Goal: Check status

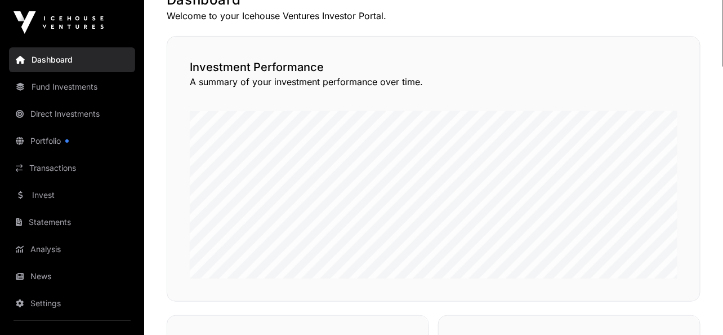
scroll to position [43, 0]
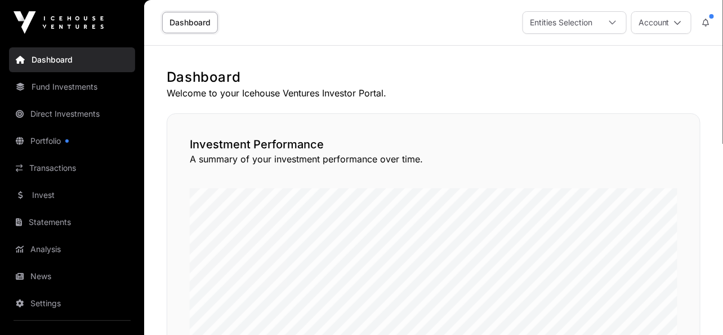
click at [598, 34] on div "Dashboard Entities Selection Account" at bounding box center [434, 22] width 566 height 45
click at [594, 24] on div "Entities Selection" at bounding box center [561, 22] width 76 height 21
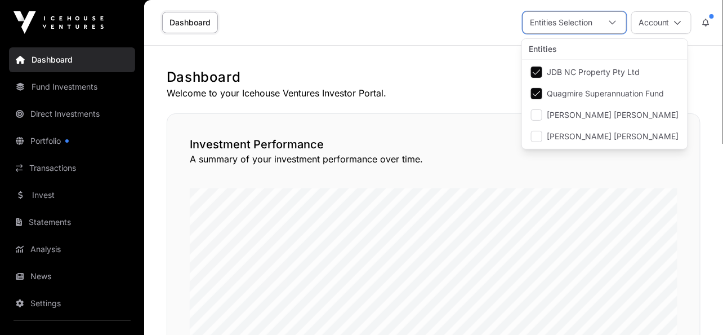
scroll to position [11, 7]
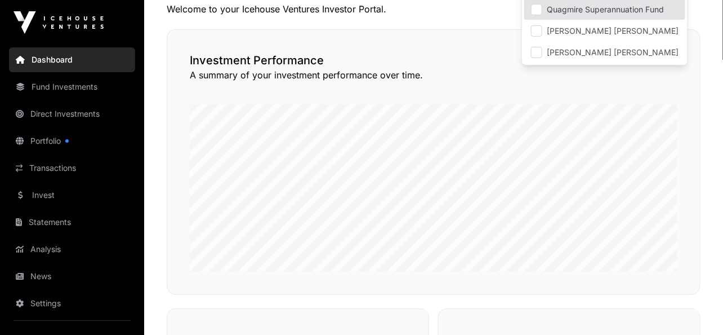
click at [412, 95] on div "Investment Performance A summary of your investment performance over time." at bounding box center [434, 161] width 534 height 265
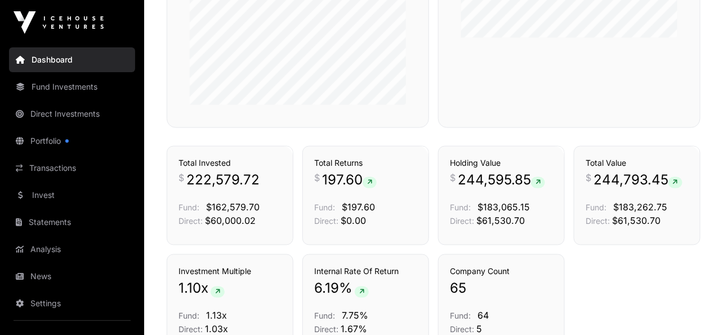
scroll to position [535, 0]
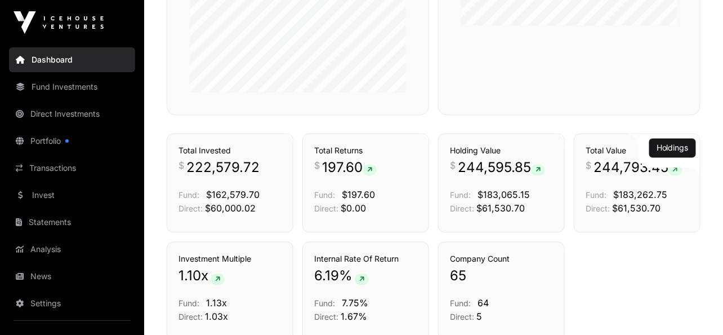
click at [609, 168] on span "244,793.45" at bounding box center [638, 168] width 89 height 18
copy span "244,793.45"
